Goal: Find specific page/section: Find specific page/section

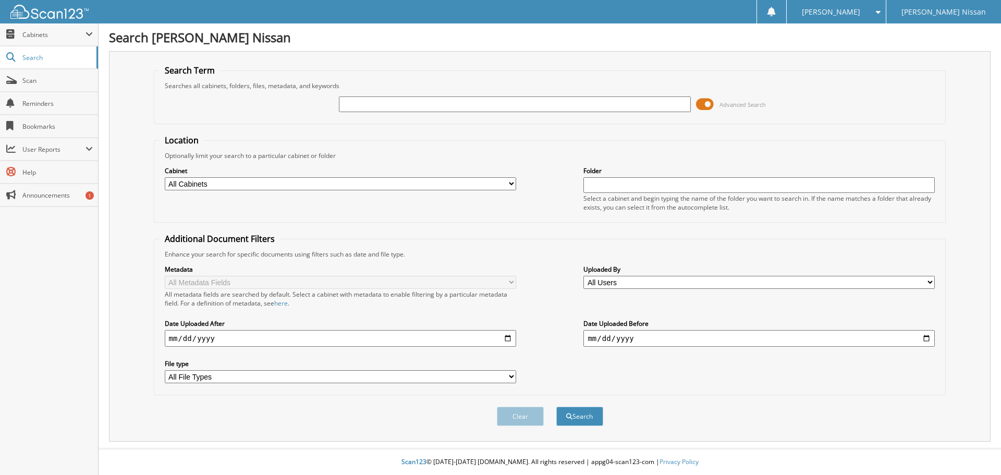
click at [703, 103] on span at bounding box center [705, 104] width 18 height 16
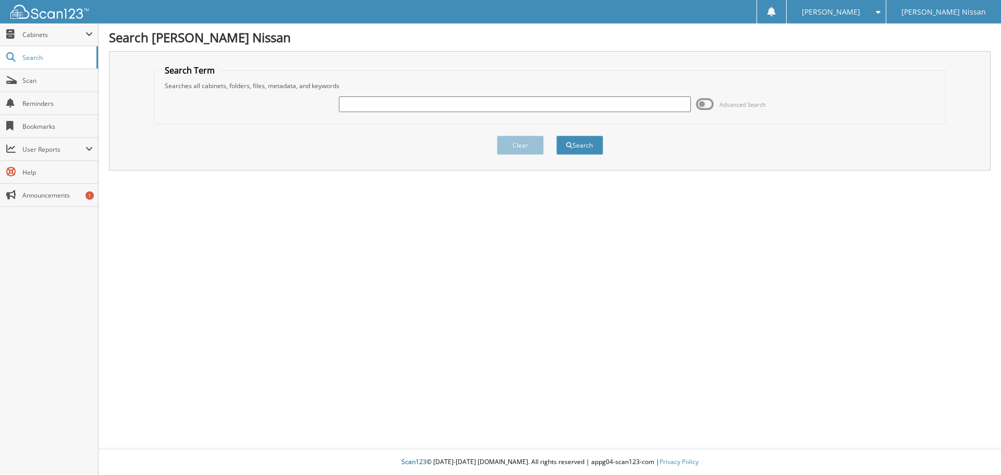
click at [535, 105] on input "text" at bounding box center [514, 104] width 351 height 16
type input "HY5469"
click at [556, 135] on button "Search" at bounding box center [579, 144] width 47 height 19
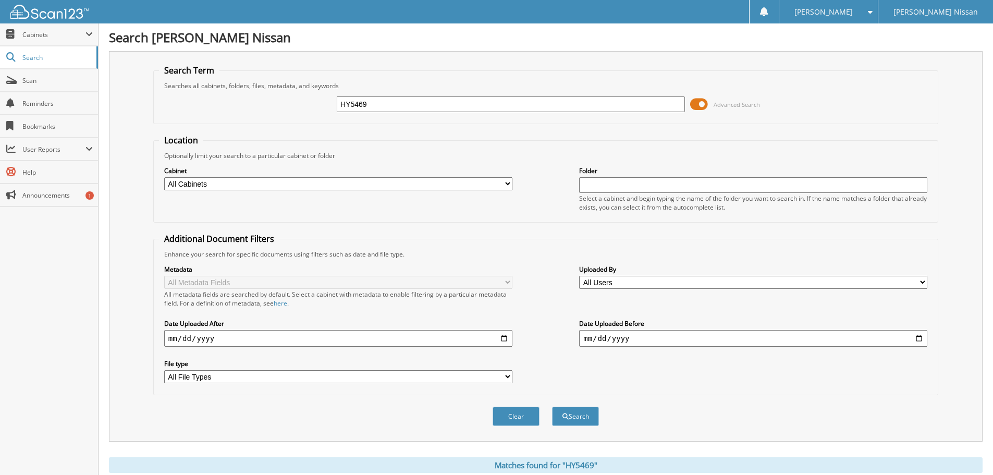
click at [697, 101] on span at bounding box center [699, 104] width 18 height 16
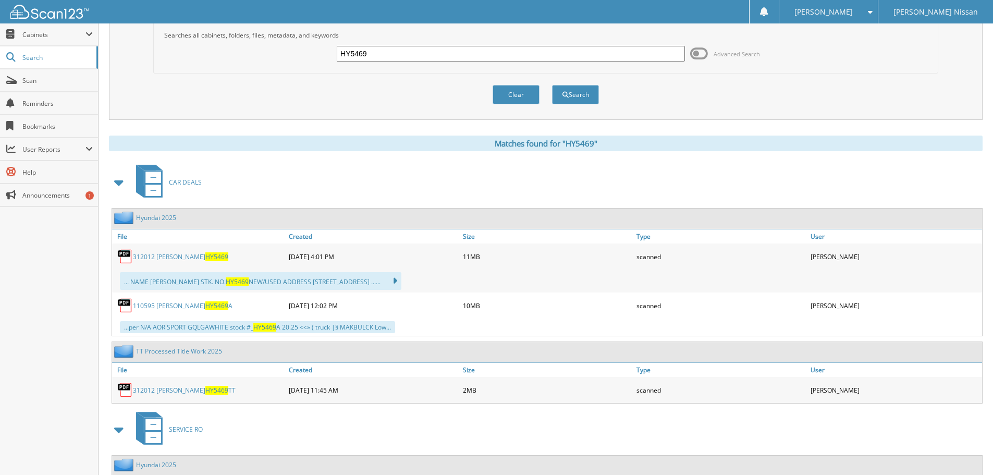
scroll to position [52, 0]
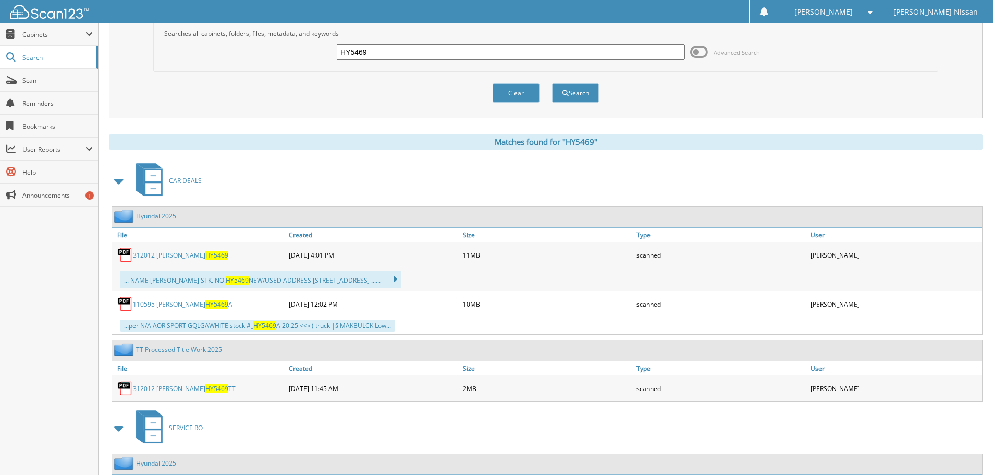
click at [184, 254] on link "312012 [PERSON_NAME] HY5469" at bounding box center [180, 255] width 95 height 9
click at [470, 57] on input "HY5469" at bounding box center [511, 52] width 348 height 16
type input "U5418A"
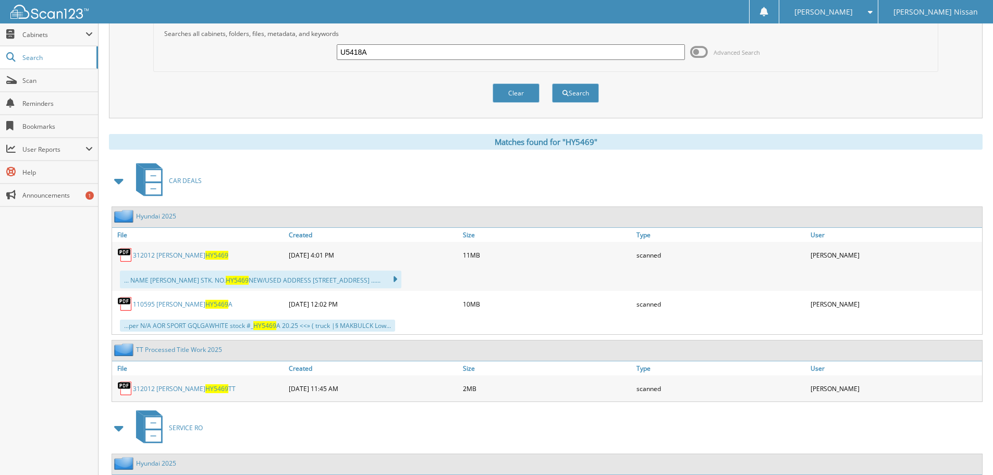
click at [552, 83] on button "Search" at bounding box center [575, 92] width 47 height 19
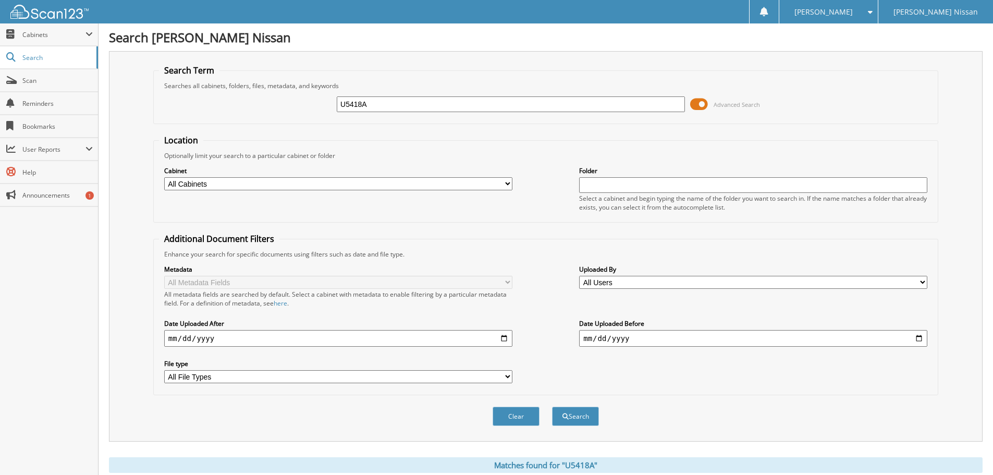
click at [704, 107] on span at bounding box center [699, 104] width 18 height 16
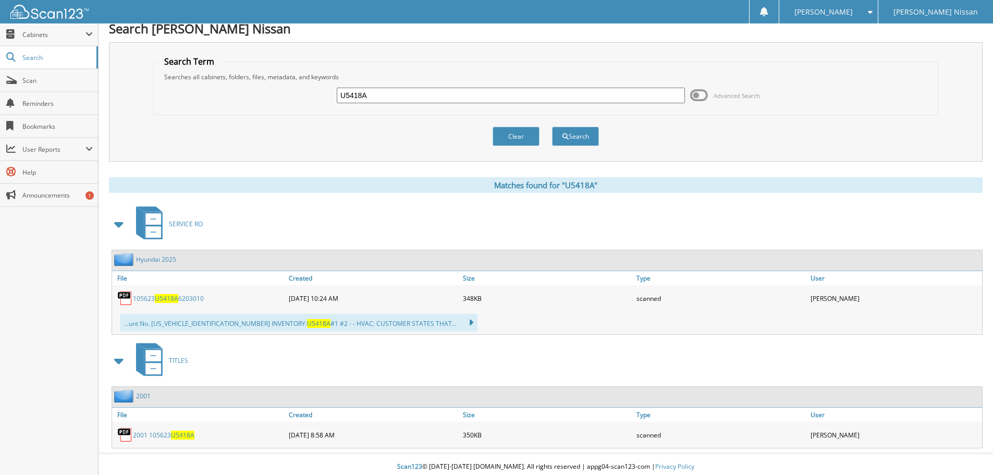
scroll to position [14, 0]
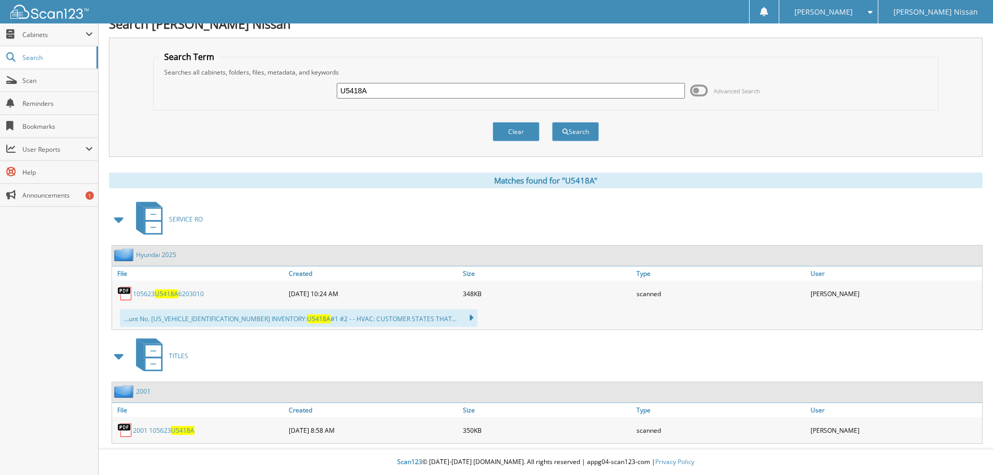
click at [184, 435] on div "2001 105623 U5418A" at bounding box center [199, 430] width 174 height 21
click at [190, 430] on span "U5418A" at bounding box center [182, 430] width 23 height 9
